Goal: Task Accomplishment & Management: Manage account settings

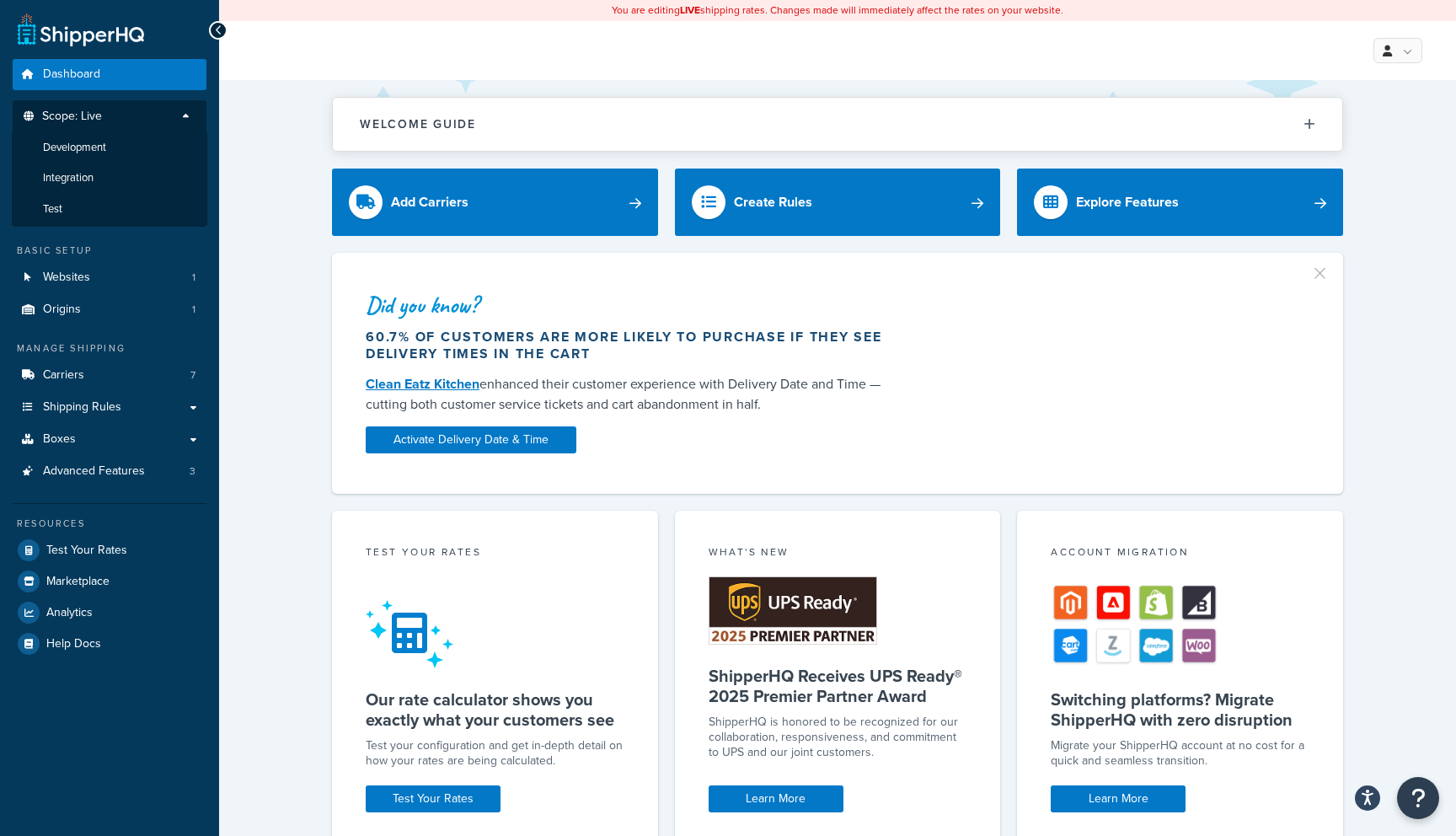
click at [270, 147] on div "Welcome Guide ShipperHQ: An Overview Carrier Setup Shipping Rules Overview Comm…" at bounding box center [837, 675] width 1237 height 1190
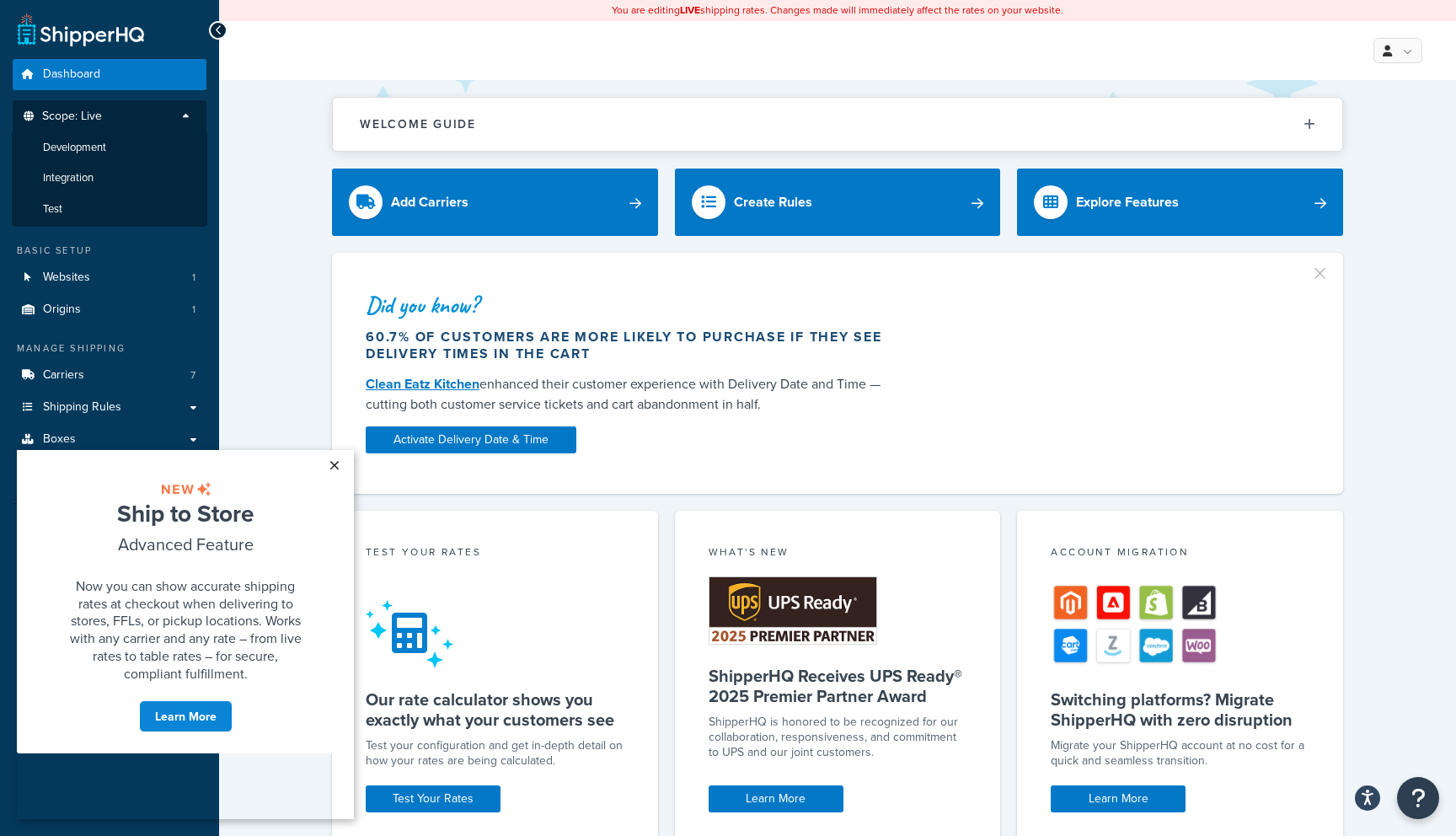
click at [336, 462] on link "×" at bounding box center [334, 464] width 30 height 30
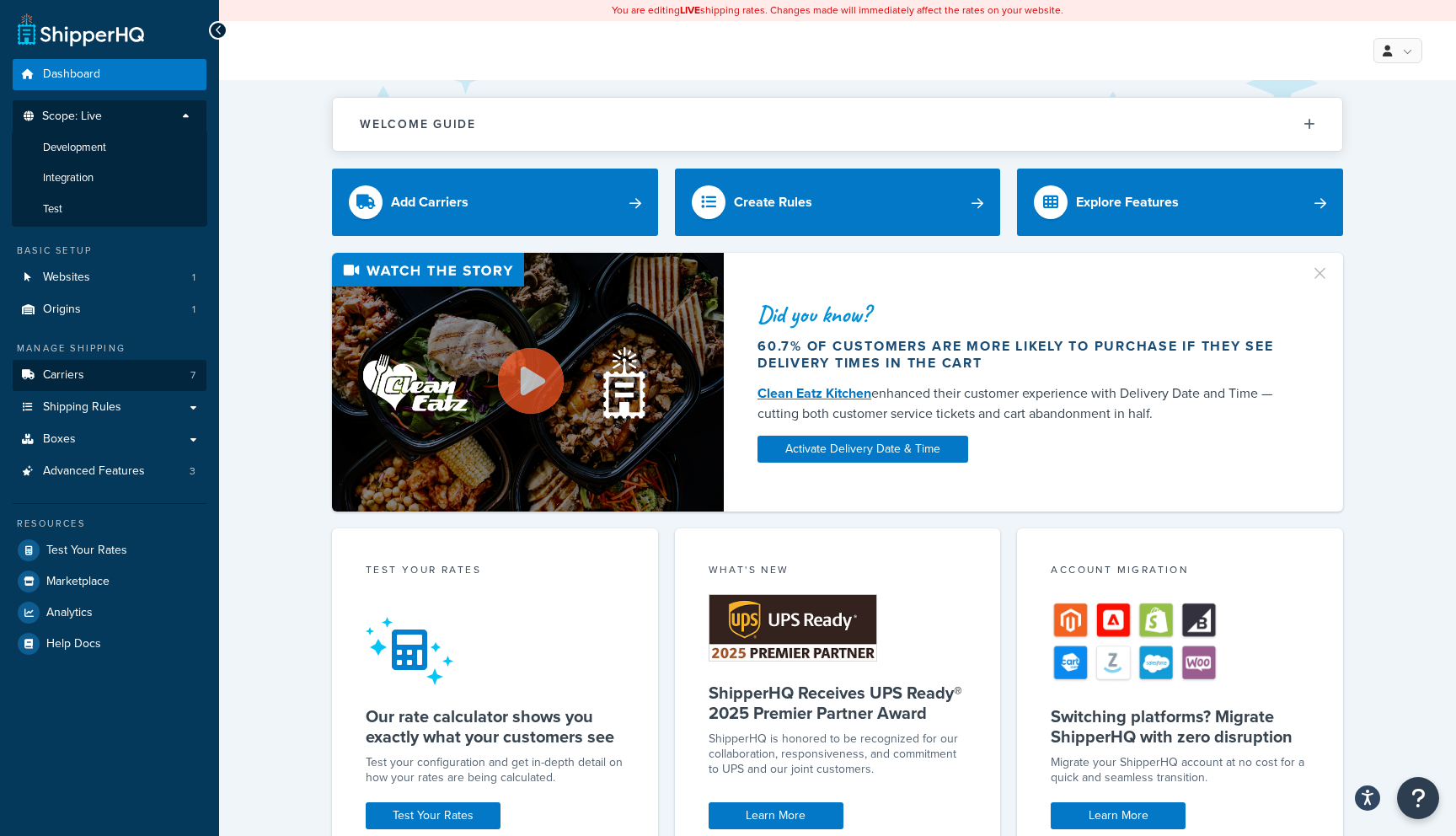
click at [69, 369] on span "Carriers" at bounding box center [64, 375] width 42 height 14
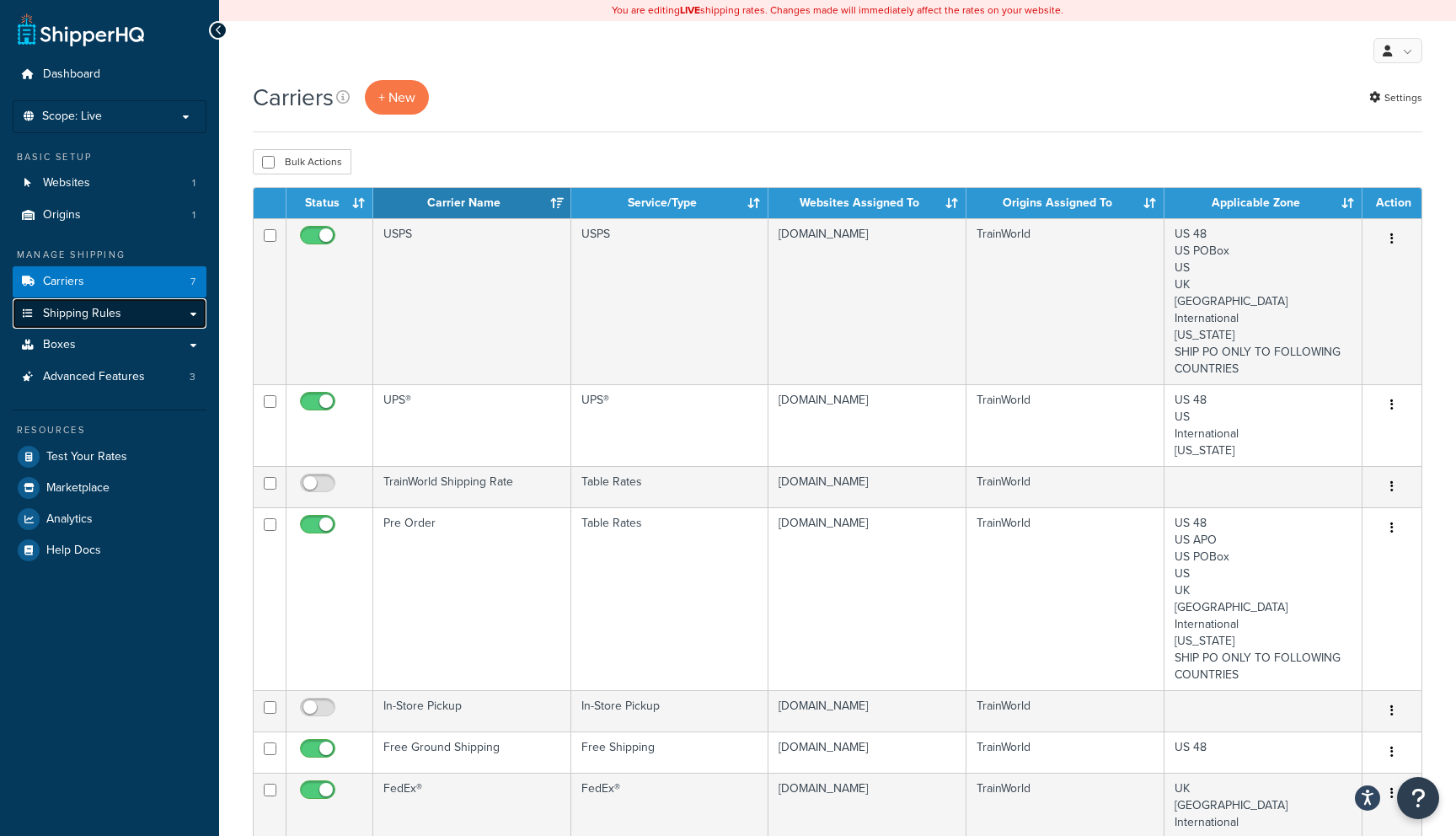
click at [155, 308] on link "Shipping Rules" at bounding box center [109, 314] width 194 height 31
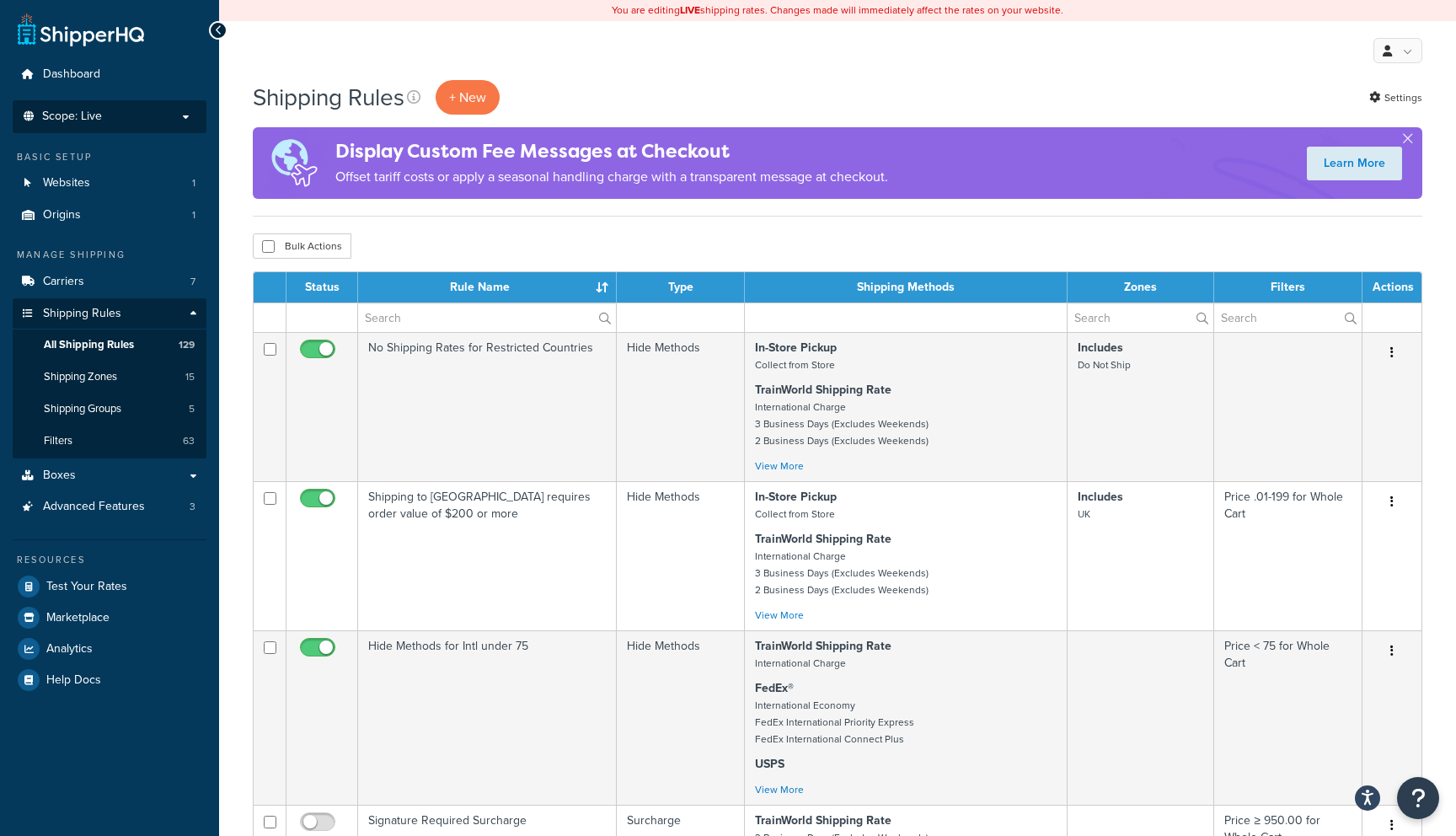
click at [152, 115] on p "Scope: Live" at bounding box center [109, 116] width 179 height 14
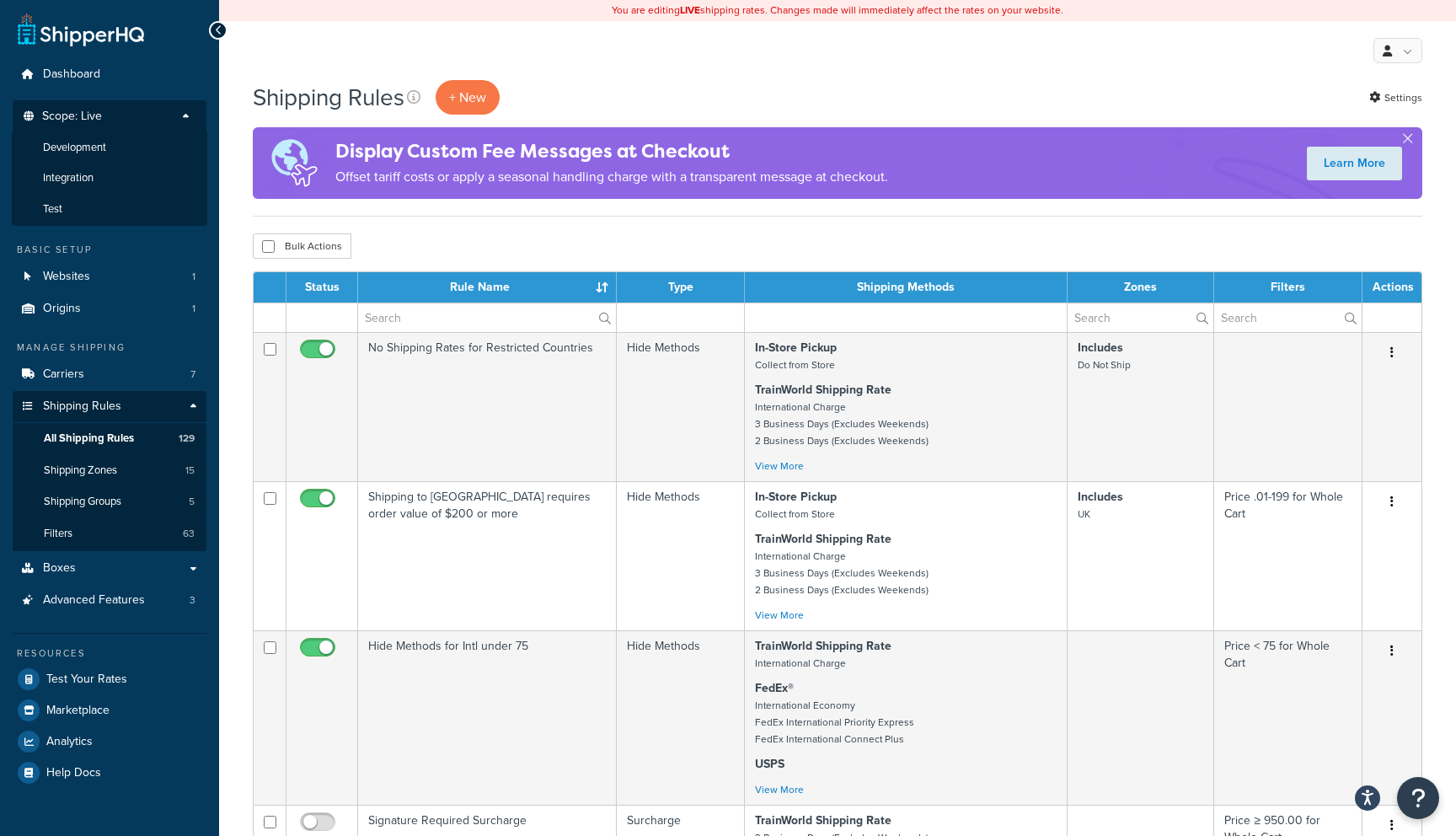
click at [307, 51] on div "My Profile Billing Global Settings Contact Us Logout" at bounding box center [837, 50] width 1237 height 59
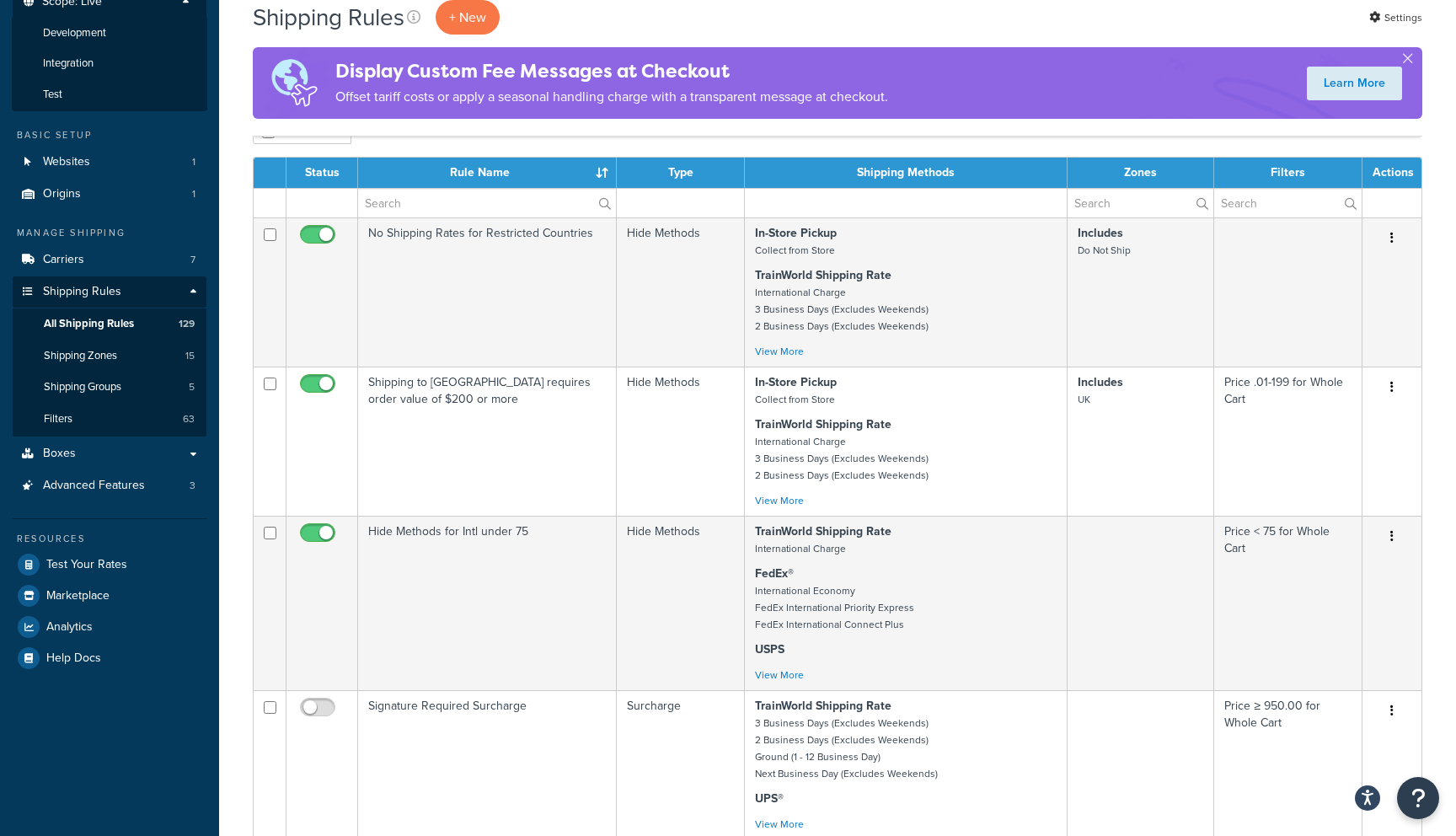
scroll to position [113, 0]
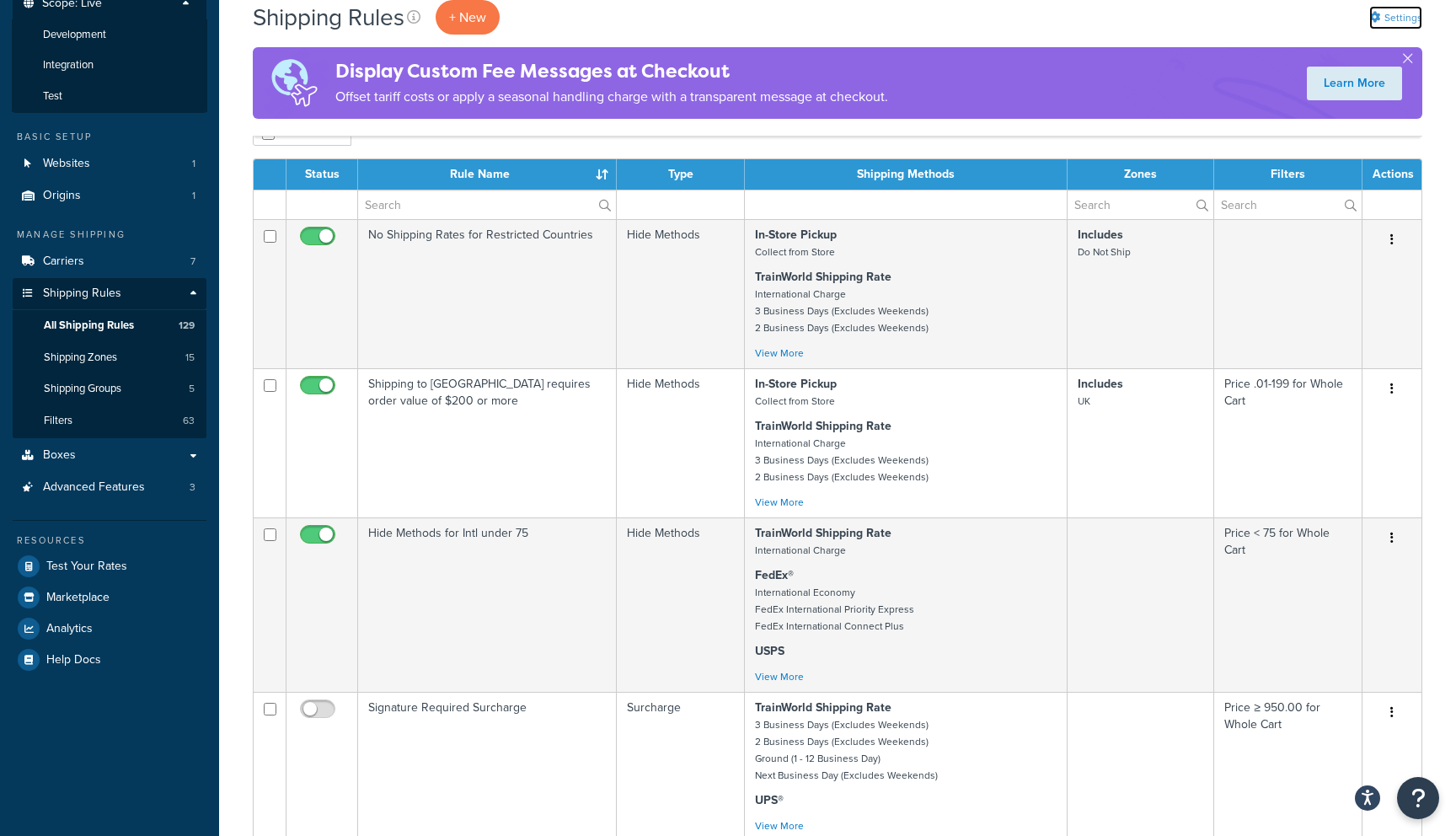
click at [1406, 15] on link "Settings" at bounding box center [1395, 17] width 53 height 23
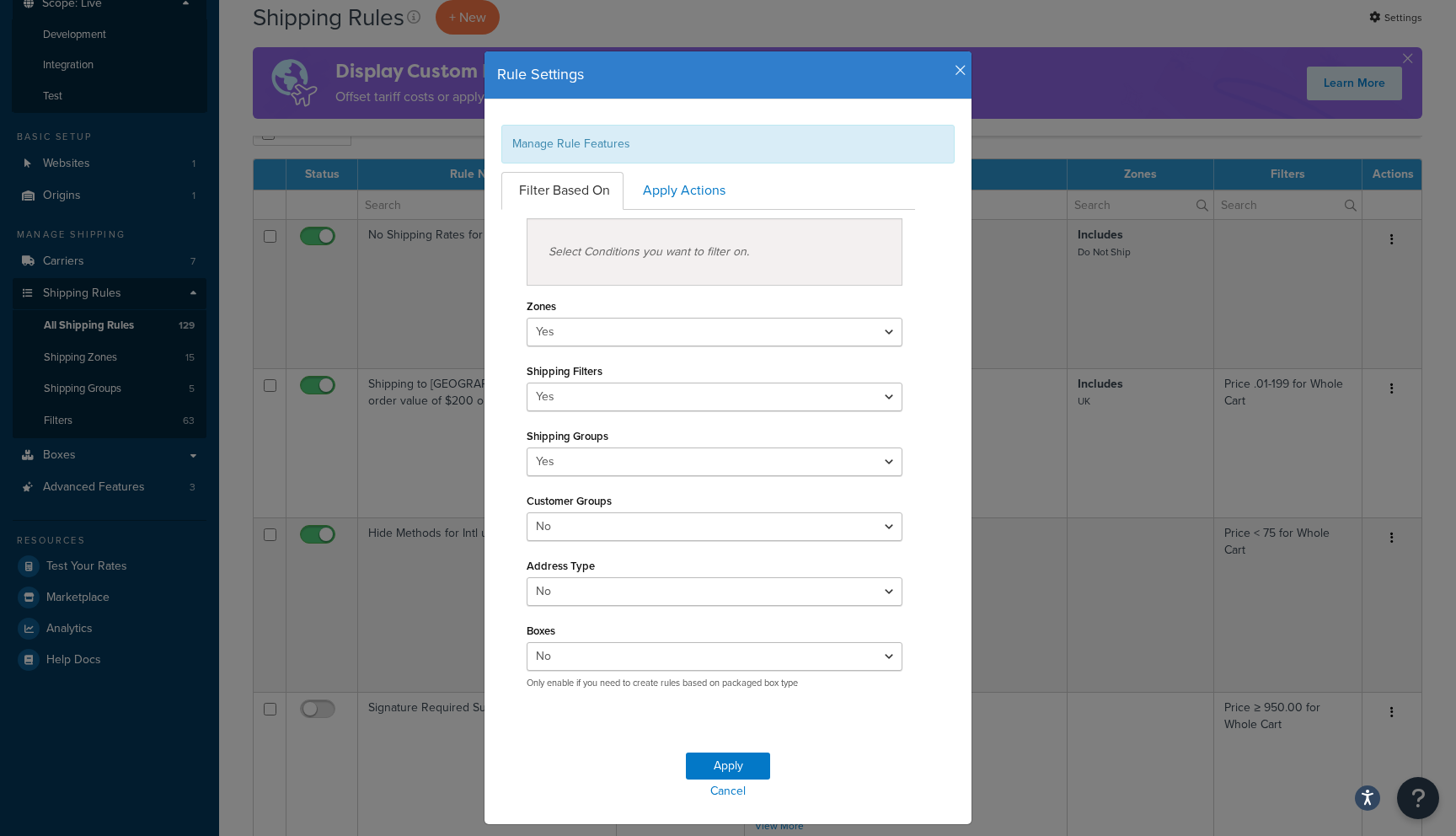
click at [965, 72] on icon "button" at bounding box center [961, 70] width 12 height 15
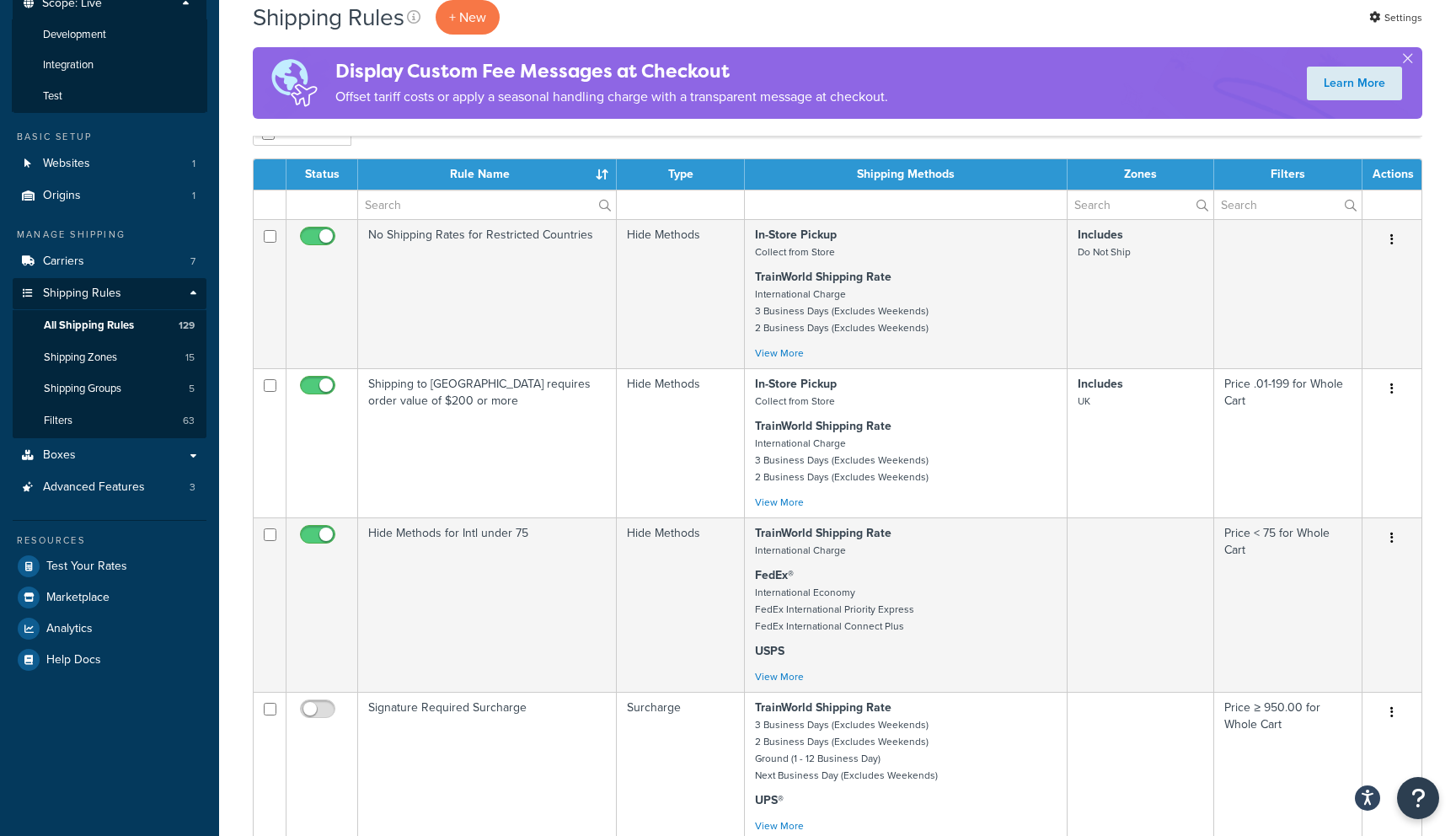
scroll to position [0, 0]
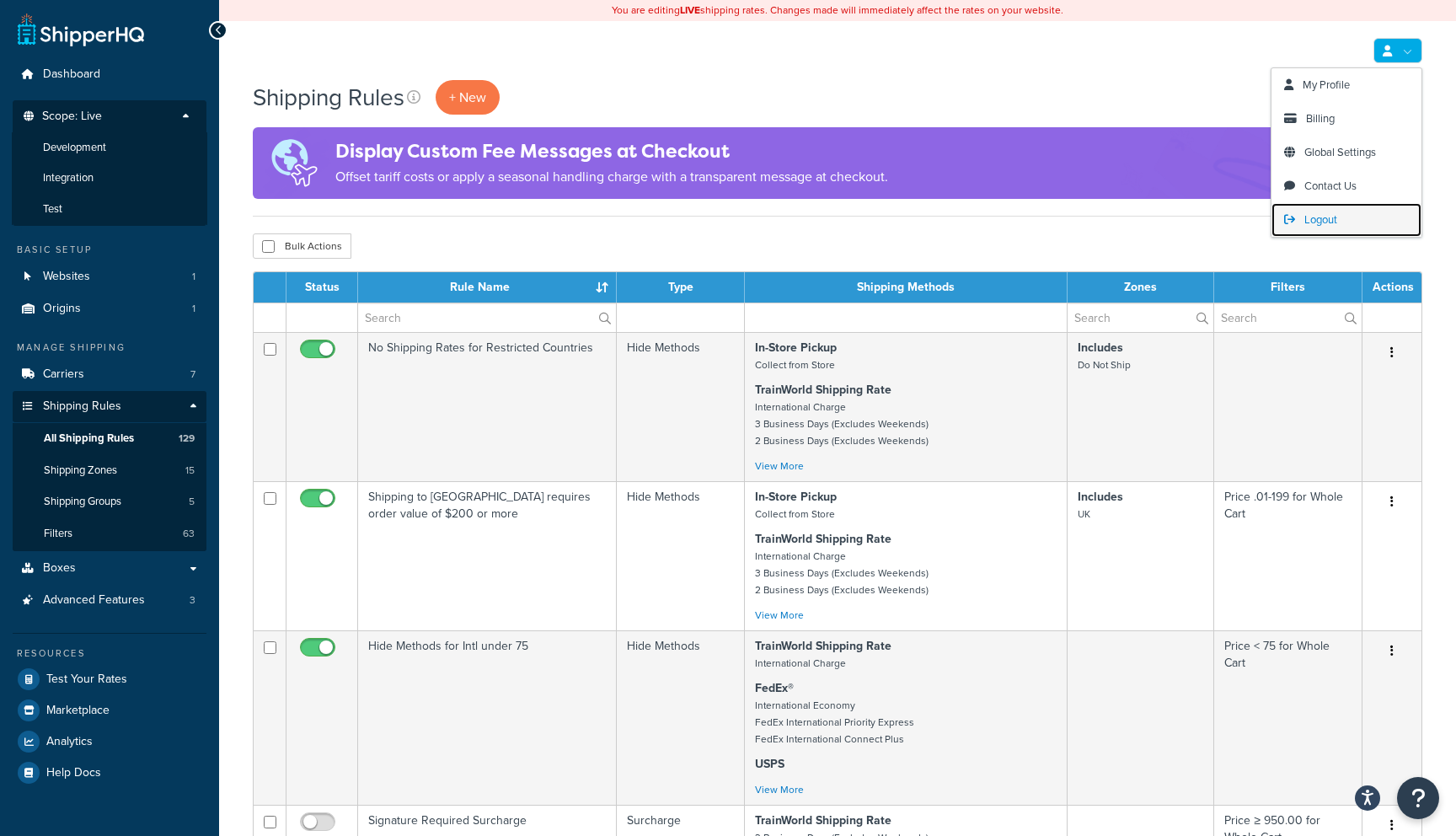
click at [1341, 217] on link "Logout" at bounding box center [1346, 219] width 150 height 34
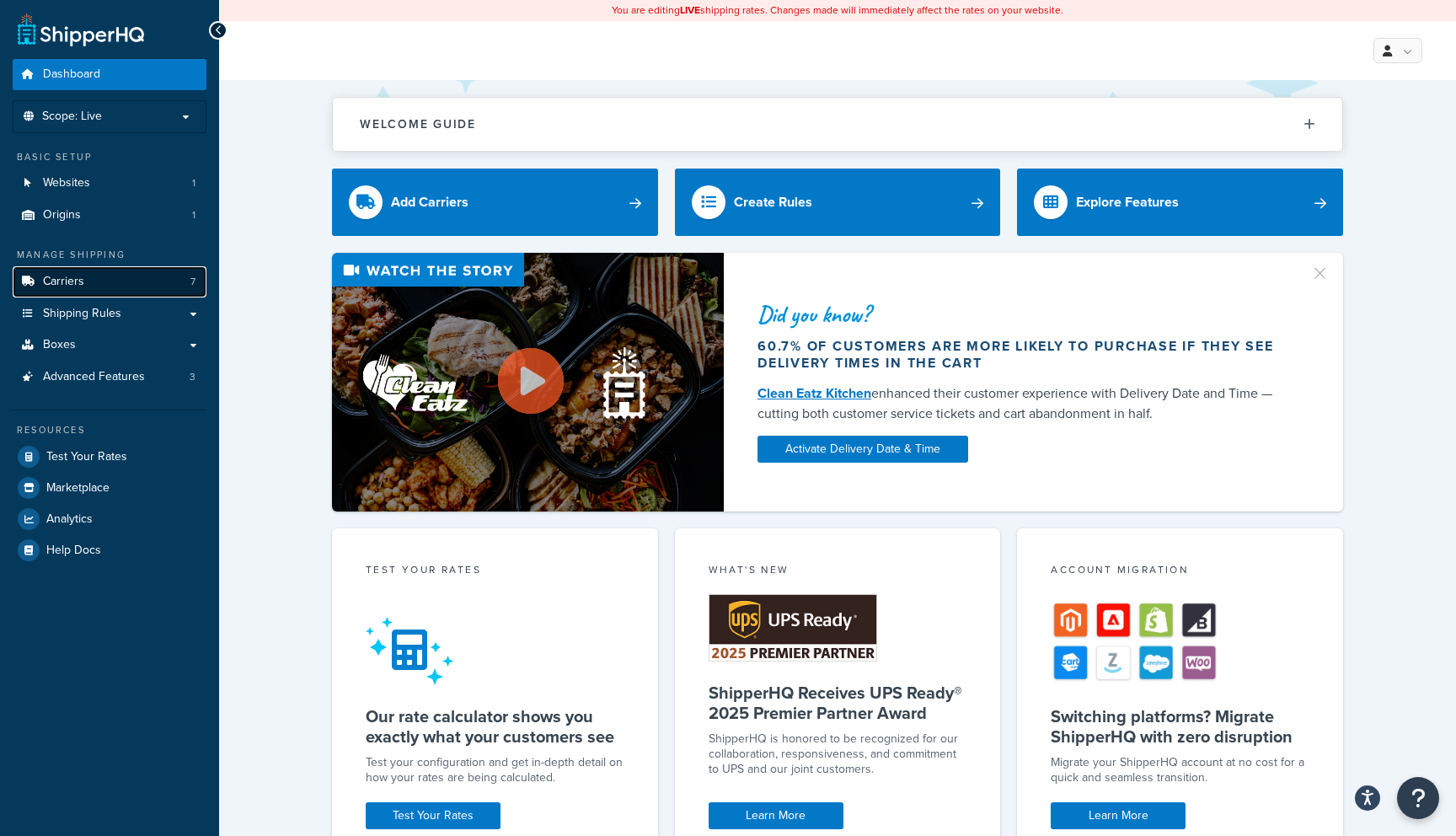
click at [173, 286] on link "Carriers 7" at bounding box center [109, 282] width 194 height 31
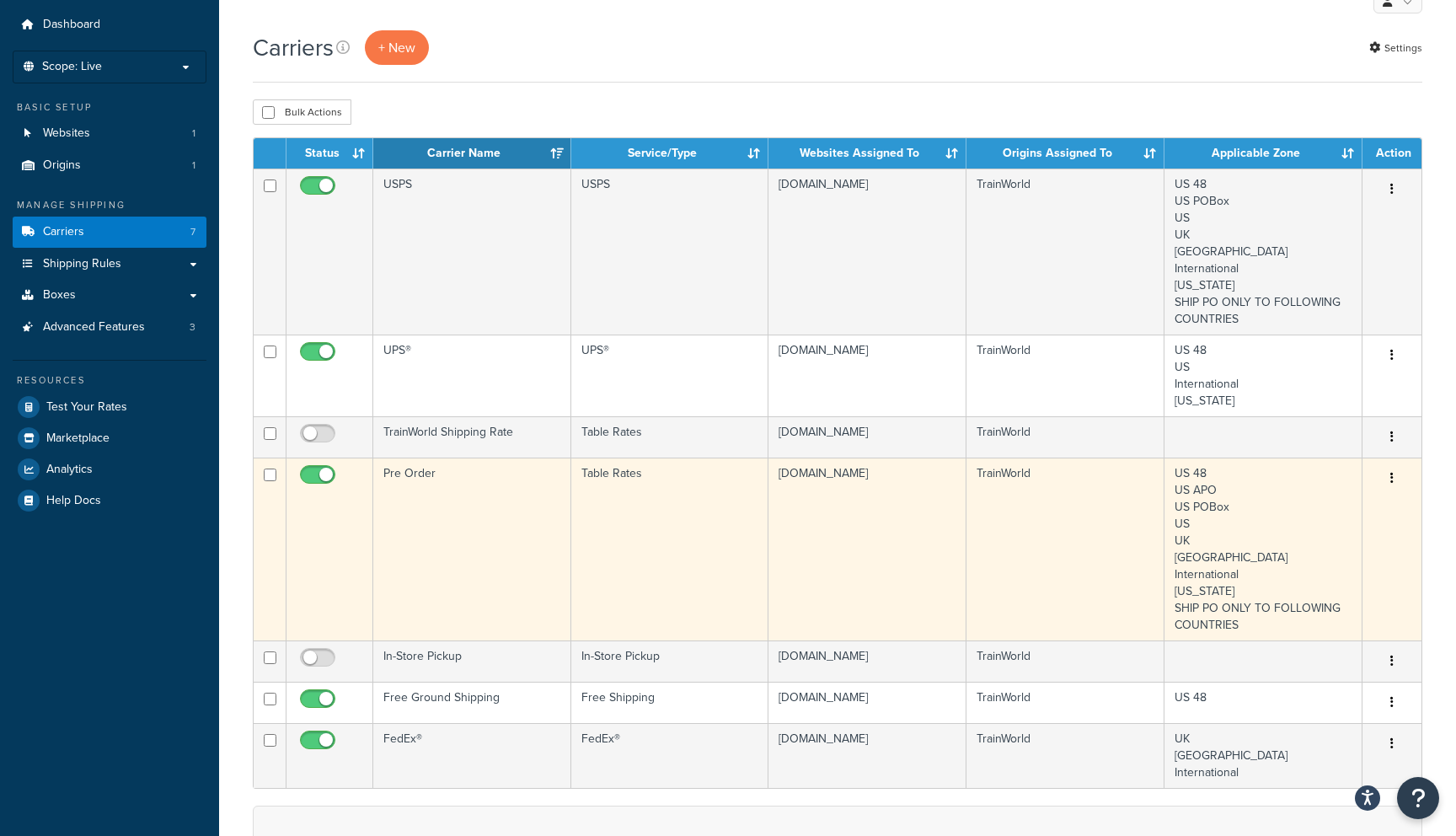
scroll to position [23, 0]
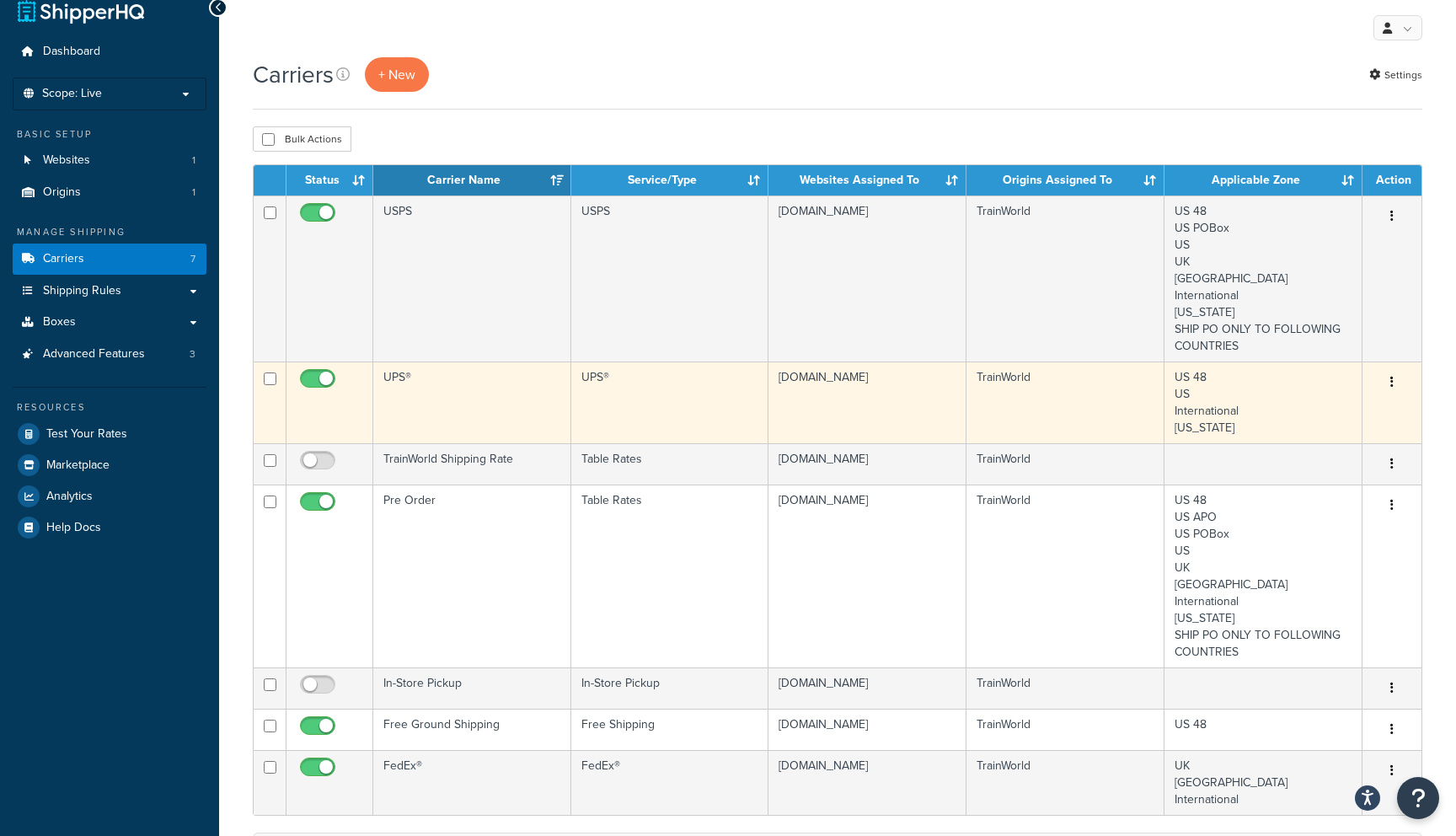
click at [1108, 405] on td "TrainWorld" at bounding box center [1065, 402] width 198 height 82
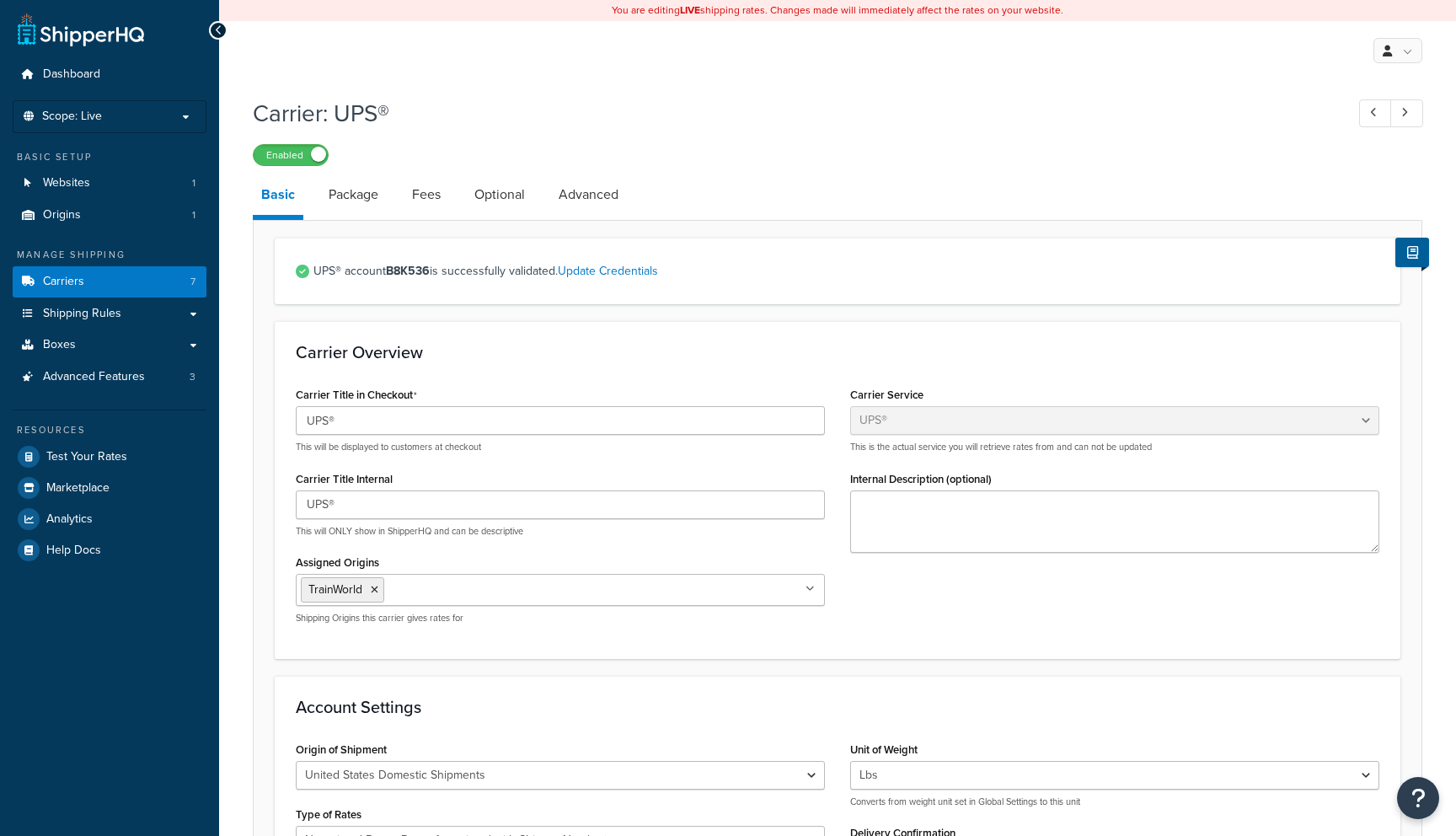
select select "ups"
click at [354, 193] on link "Package" at bounding box center [353, 193] width 67 height 41
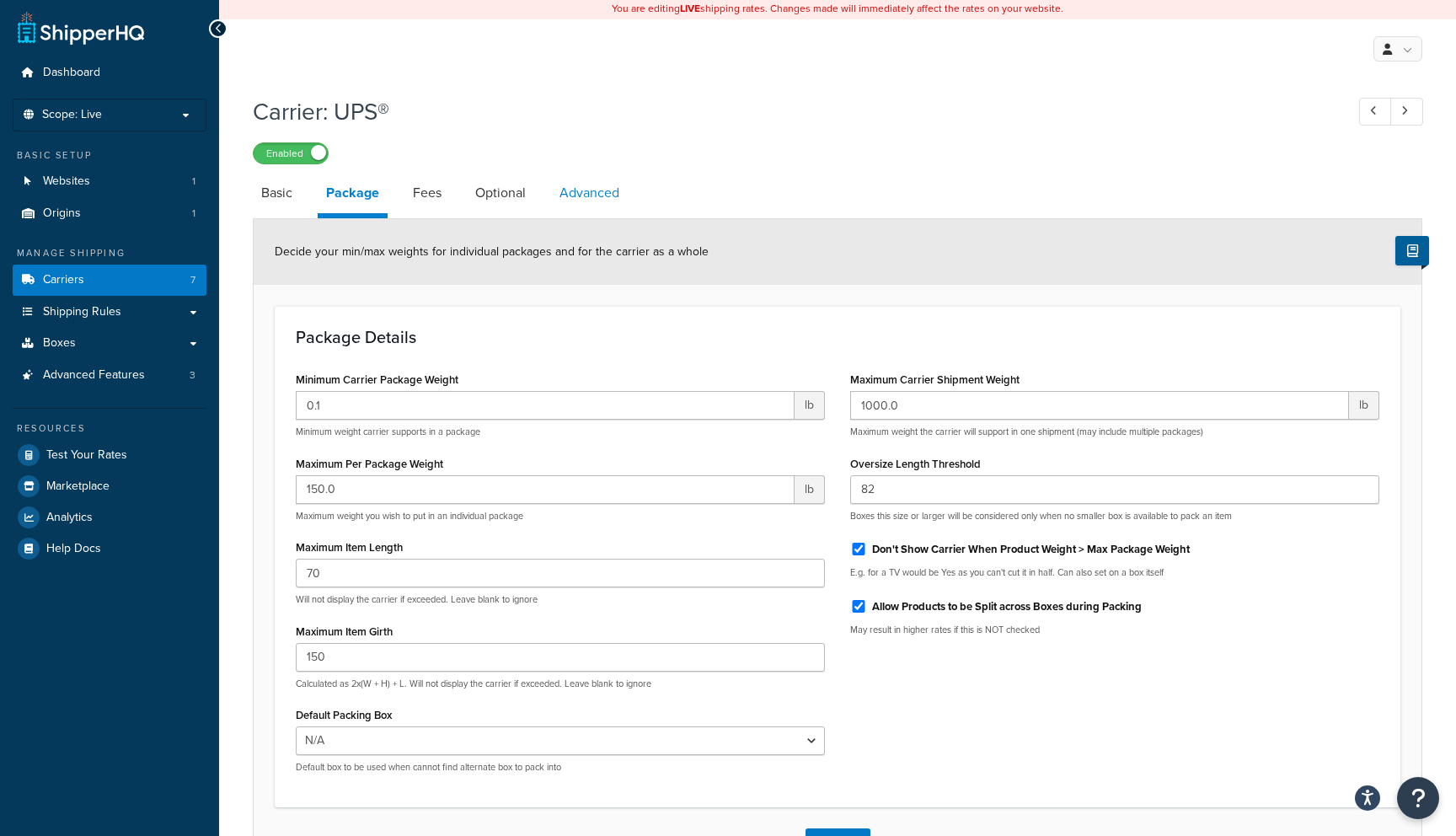
click at [597, 198] on link "Advanced" at bounding box center [589, 193] width 76 height 41
select select "false"
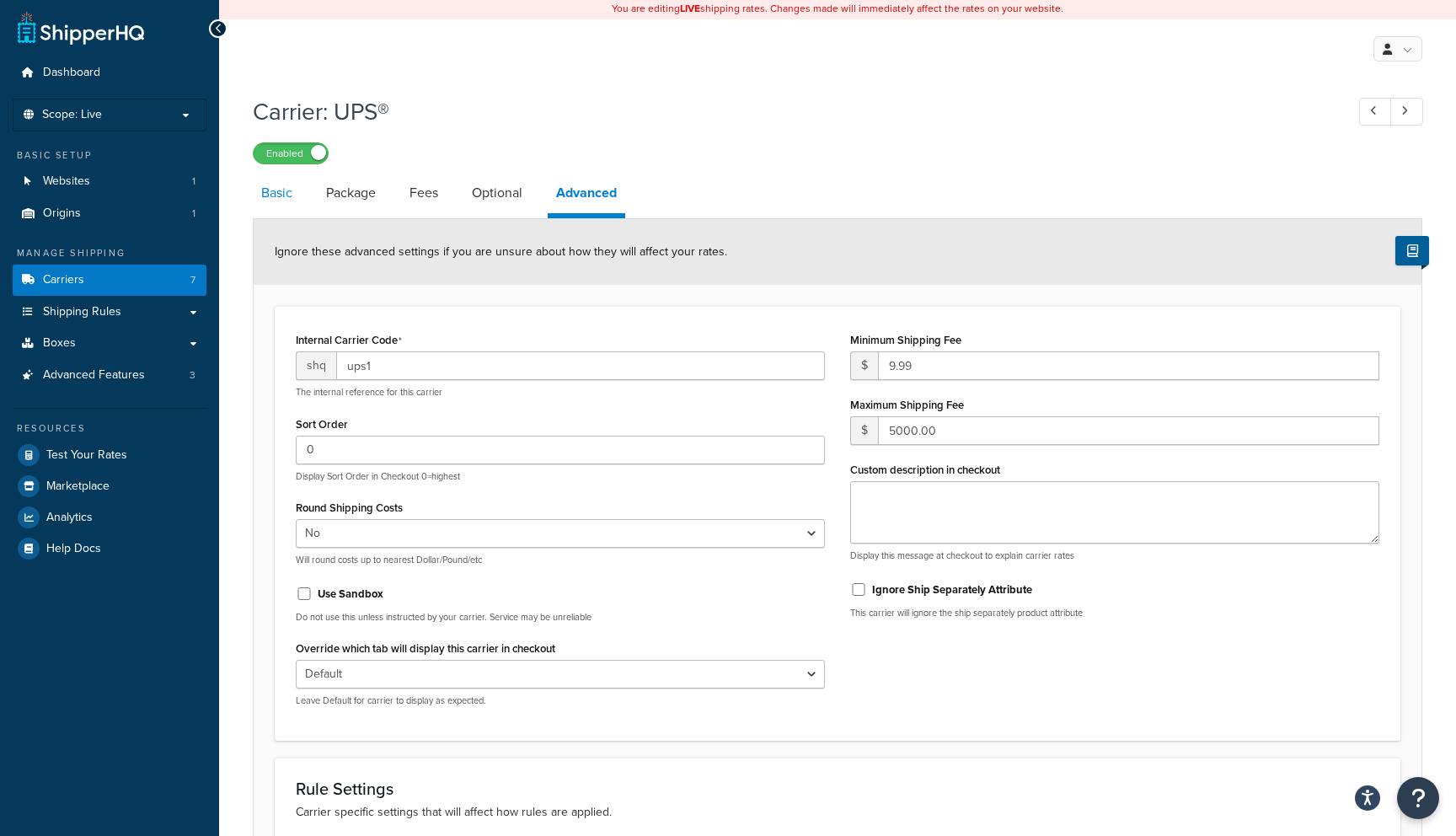
click at [285, 195] on link "Basic" at bounding box center [277, 193] width 48 height 41
select select "ups"
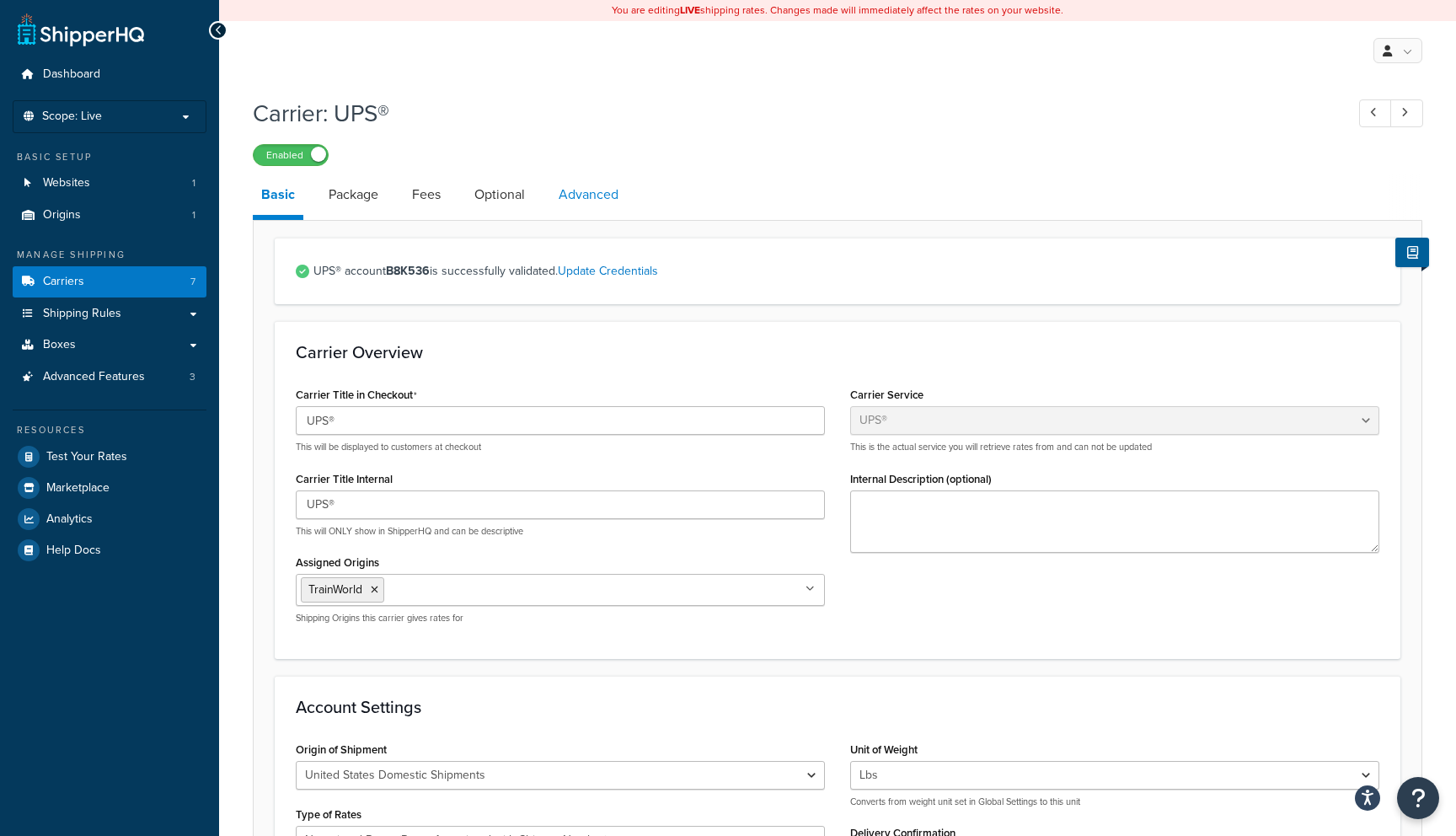
click at [584, 191] on link "Advanced" at bounding box center [588, 195] width 76 height 41
select select "false"
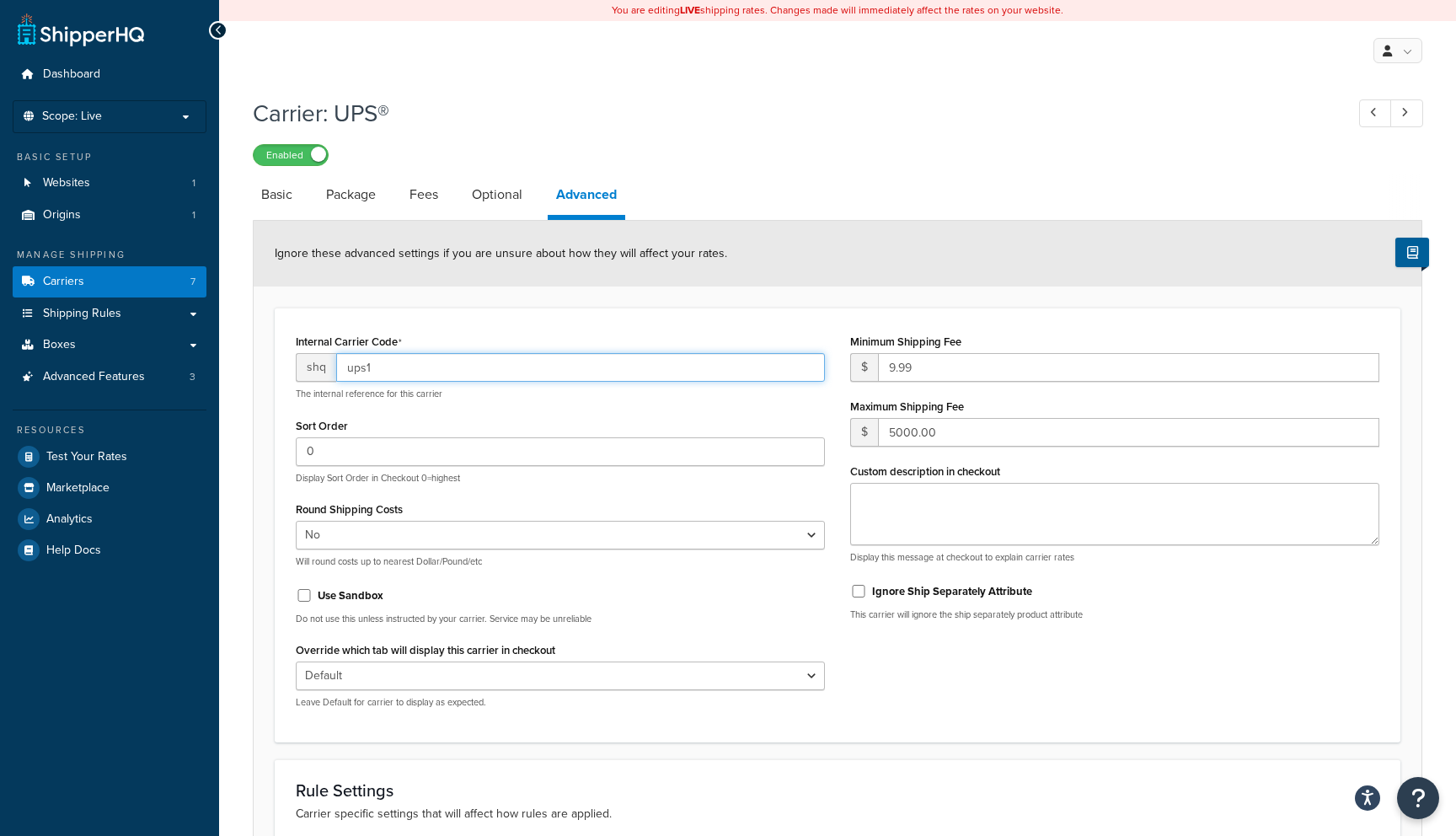
click at [362, 370] on input "ups1" at bounding box center [580, 368] width 489 height 29
click at [493, 189] on link "Optional" at bounding box center [497, 195] width 68 height 41
select select "101139"
select select "business"
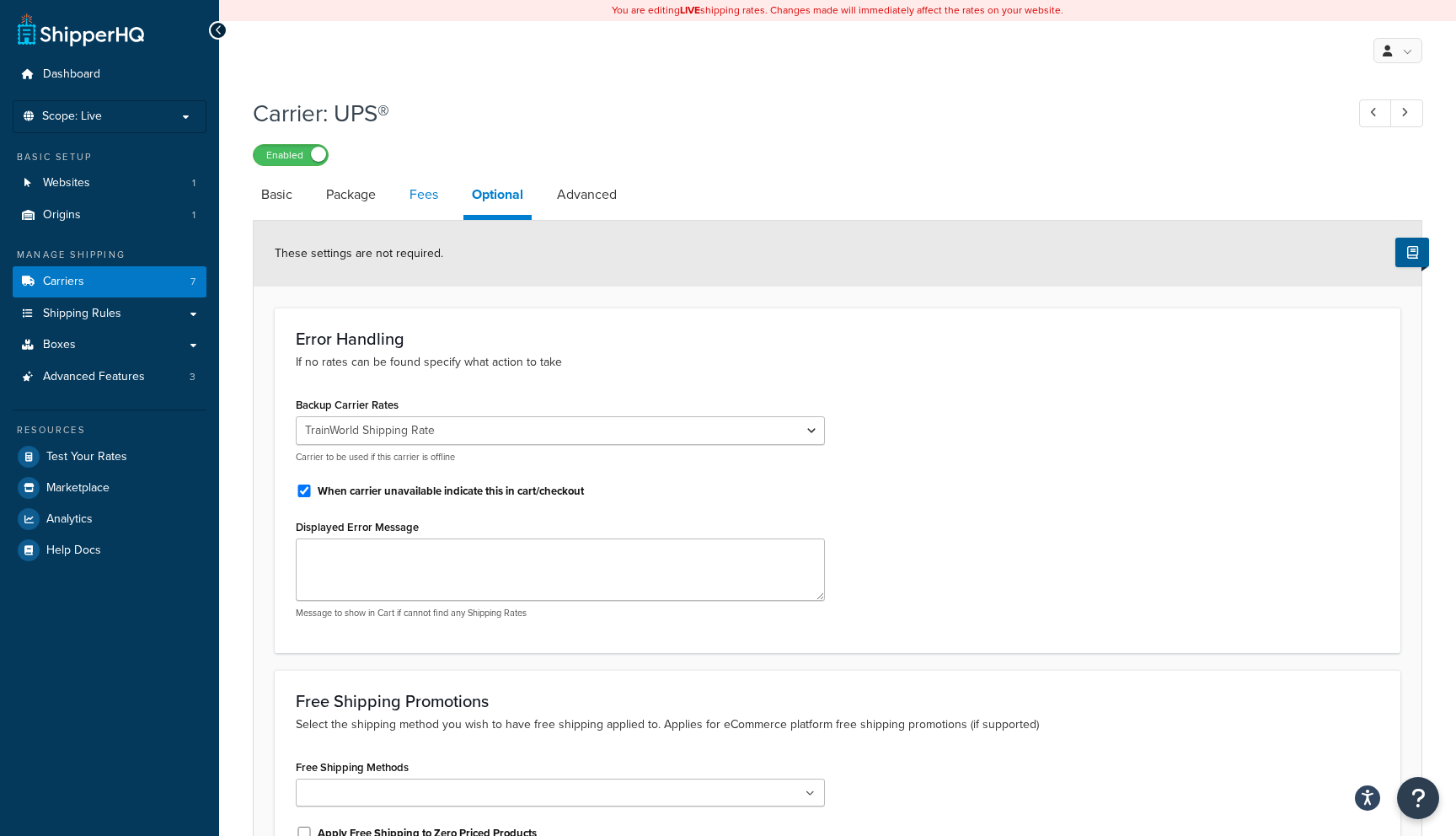
click at [432, 194] on link "Fees" at bounding box center [424, 195] width 45 height 41
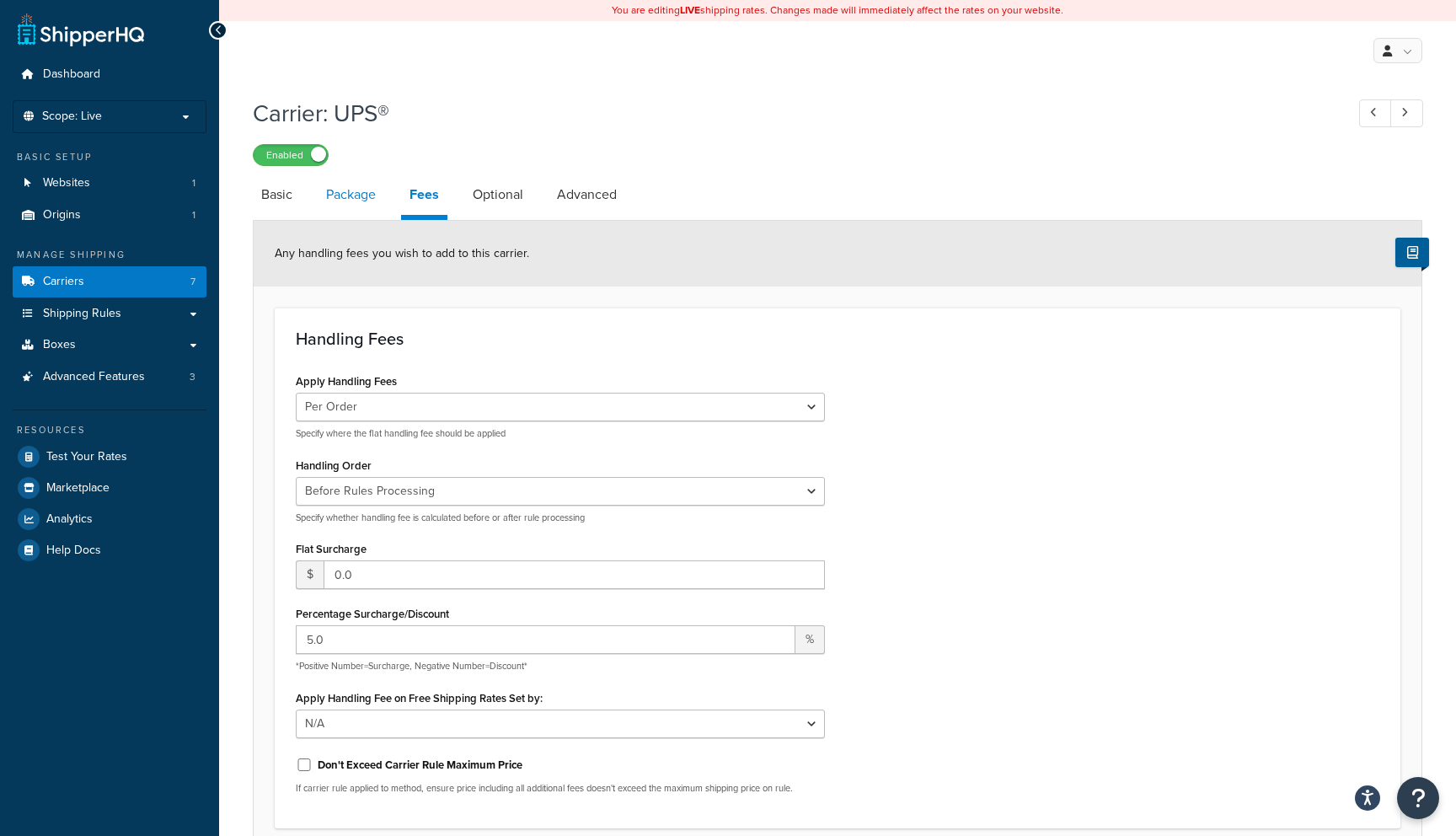
click at [363, 184] on link "Package" at bounding box center [350, 195] width 67 height 41
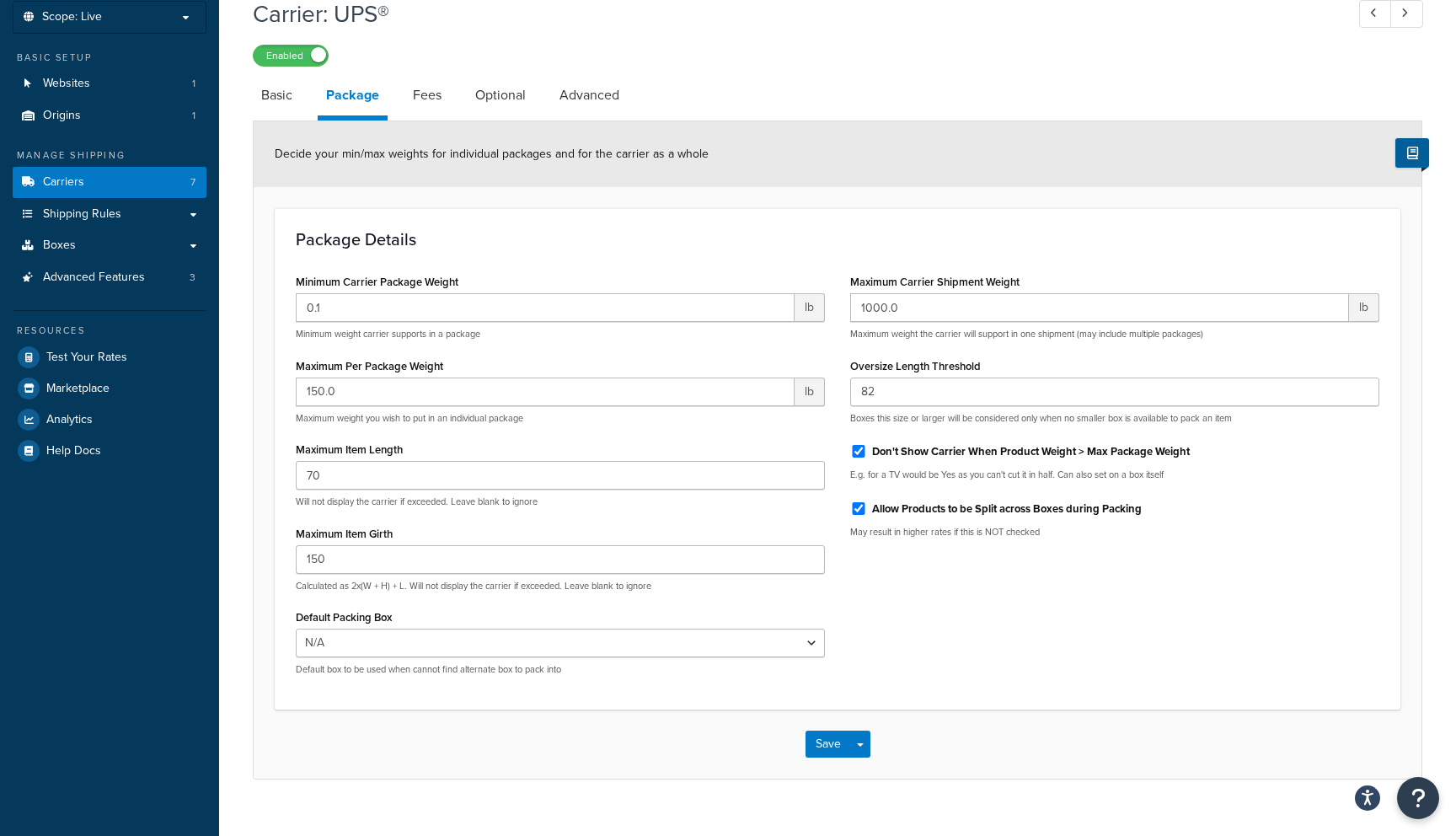
scroll to position [128, 0]
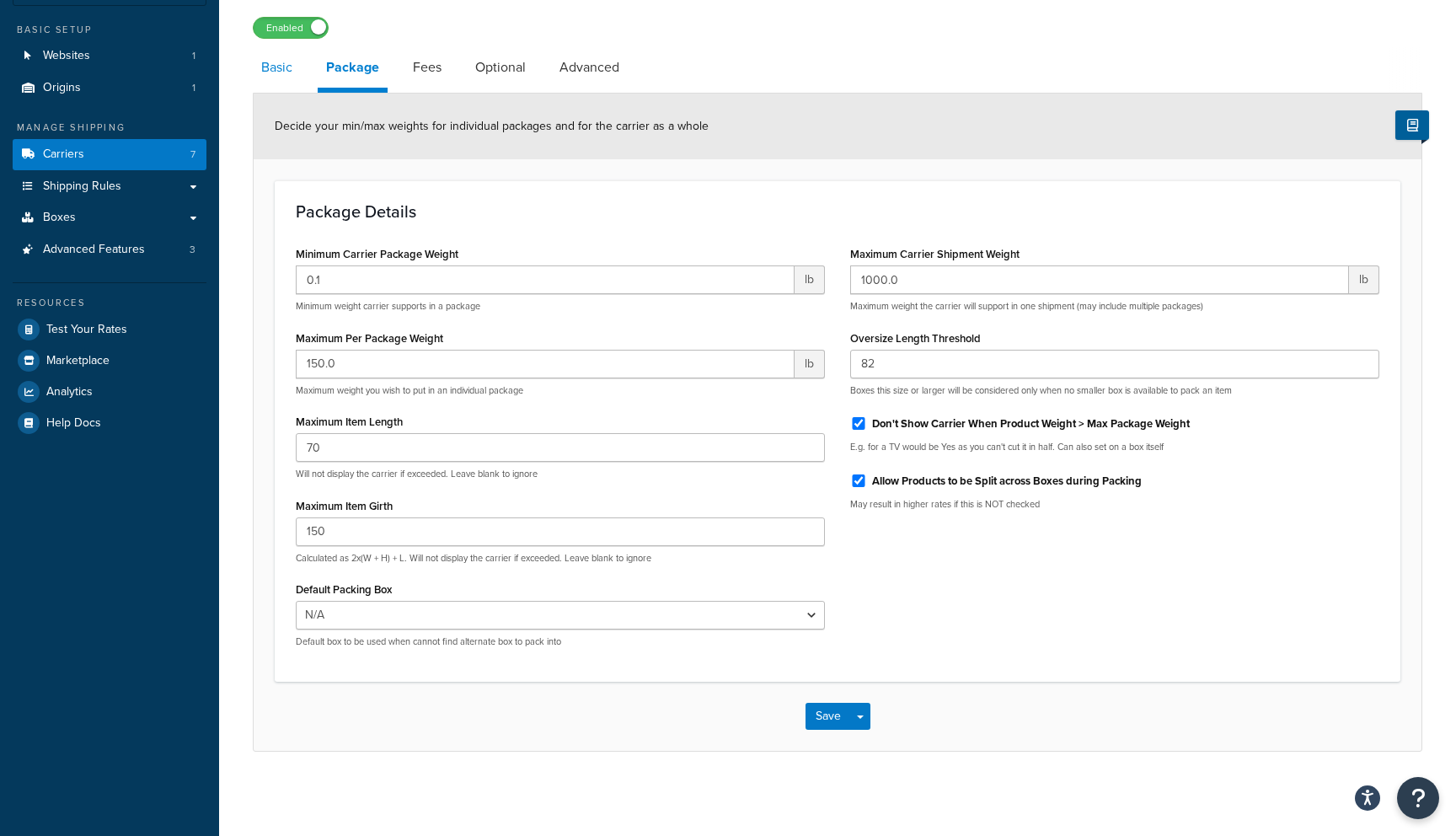
click at [282, 70] on link "Basic" at bounding box center [277, 68] width 48 height 41
select select "ups"
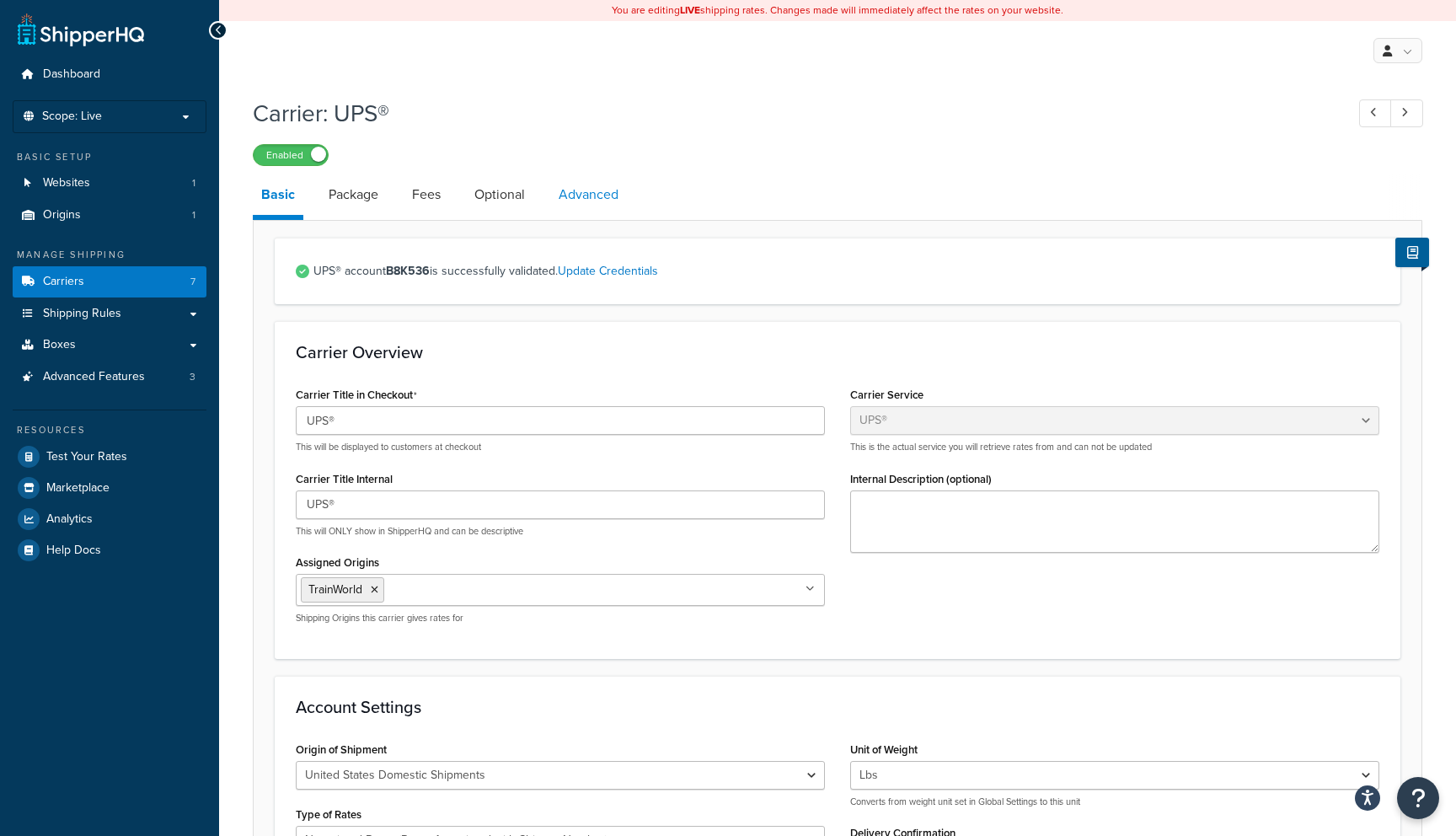
click at [589, 206] on link "Advanced" at bounding box center [588, 195] width 76 height 41
select select "false"
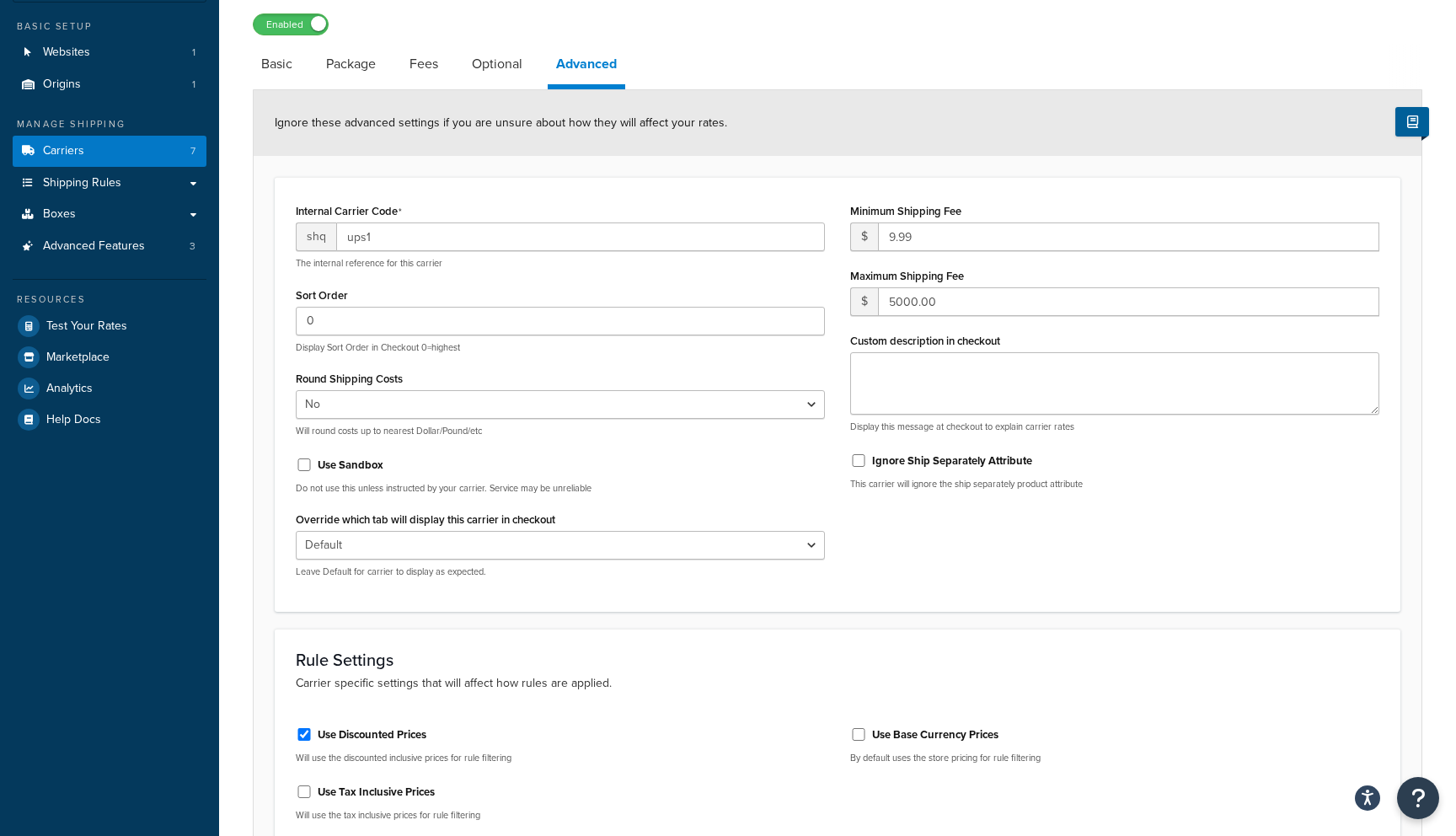
scroll to position [131, 0]
click at [358, 240] on input "ups1" at bounding box center [580, 237] width 489 height 29
